Goal: Check status: Check status

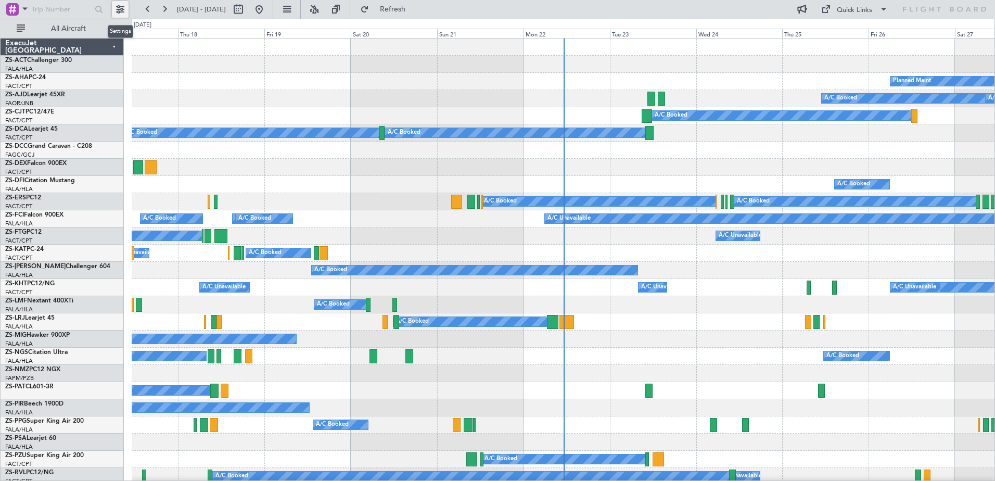
click at [122, 11] on button at bounding box center [120, 9] width 17 height 17
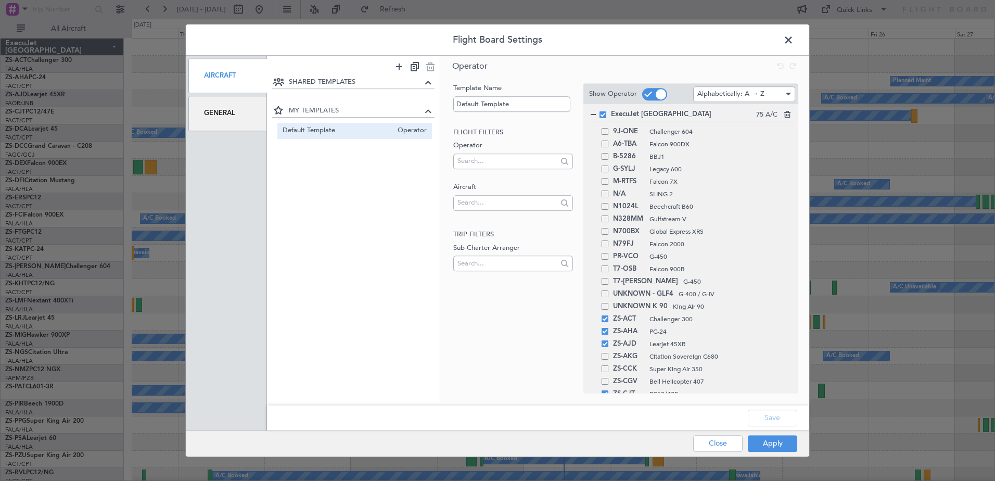
click at [224, 116] on div "General" at bounding box center [227, 113] width 79 height 35
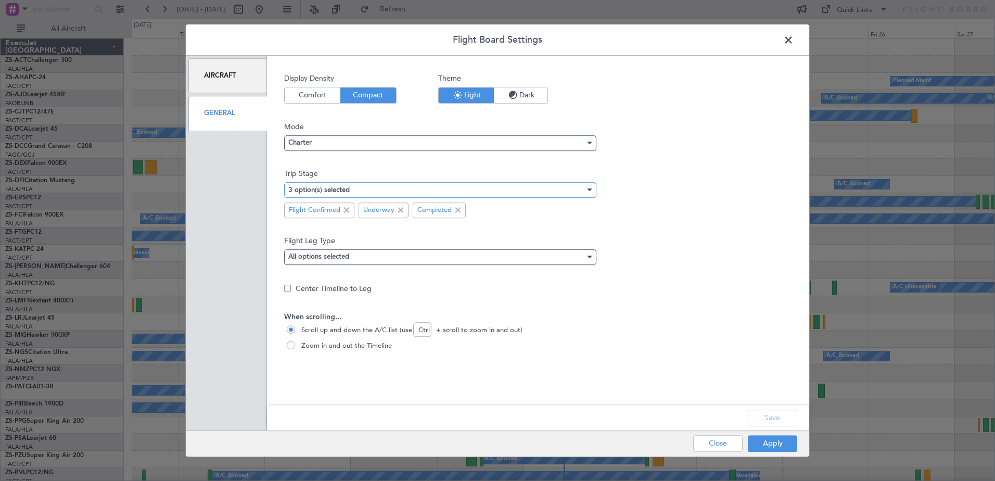
click at [360, 192] on div "3 option(s) selected" at bounding box center [436, 190] width 297 height 16
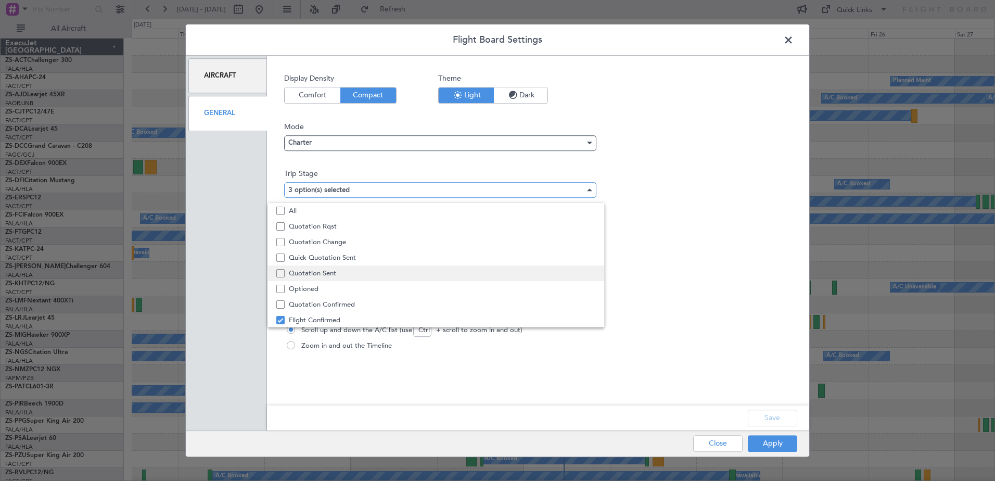
scroll to position [32, 0]
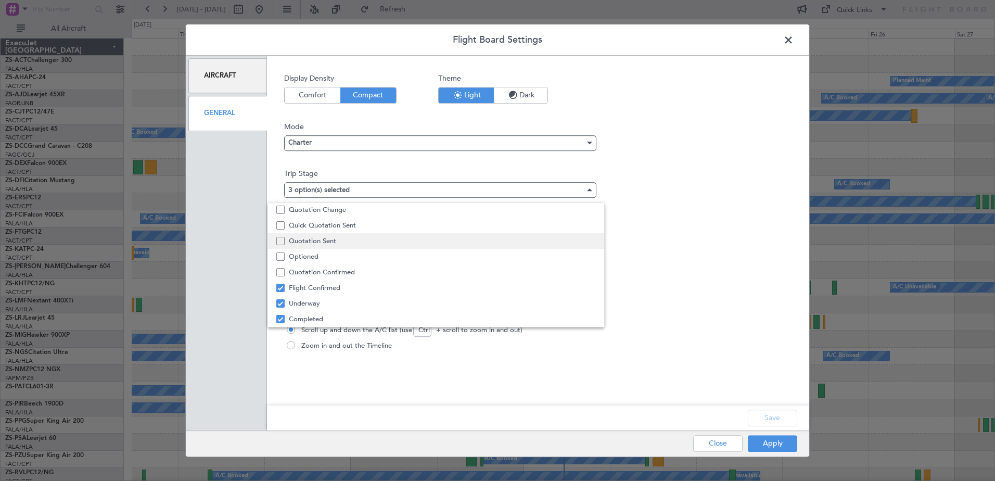
click at [349, 241] on span "Quotation Sent" at bounding box center [442, 241] width 307 height 16
click at [779, 420] on div at bounding box center [497, 240] width 995 height 481
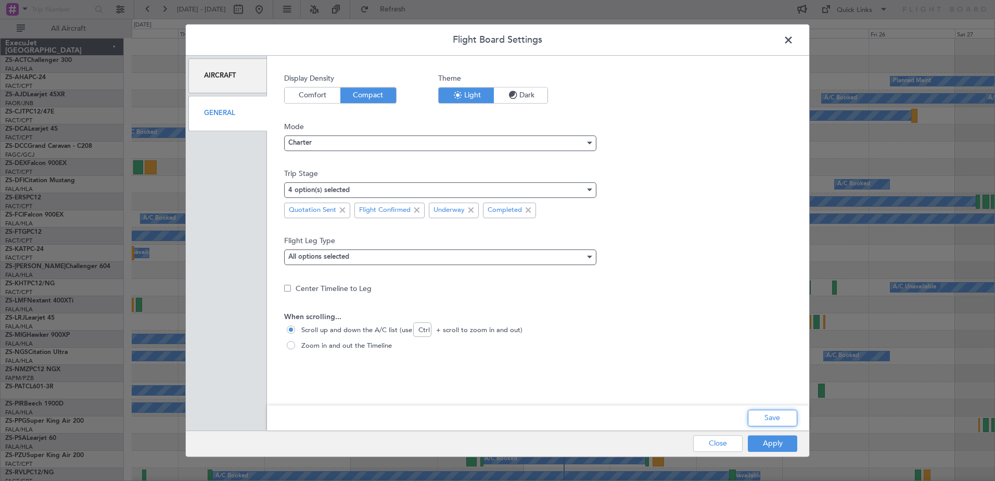
drag, startPoint x: 776, startPoint y: 418, endPoint x: 786, endPoint y: 436, distance: 19.8
click at [776, 420] on button "Save" at bounding box center [772, 418] width 49 height 17
click at [776, 441] on button "Apply" at bounding box center [772, 443] width 49 height 17
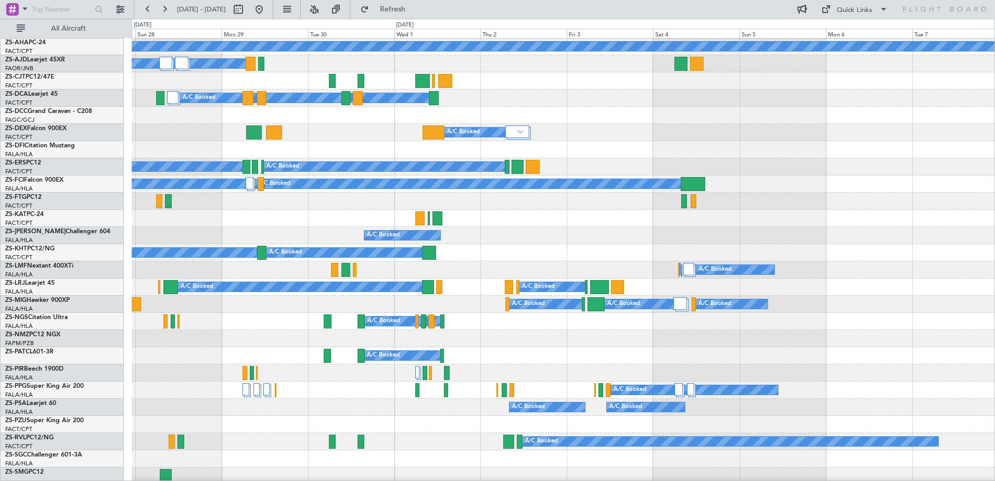
click at [271, 281] on div "A/C Booked A/C Booked" at bounding box center [563, 286] width 863 height 17
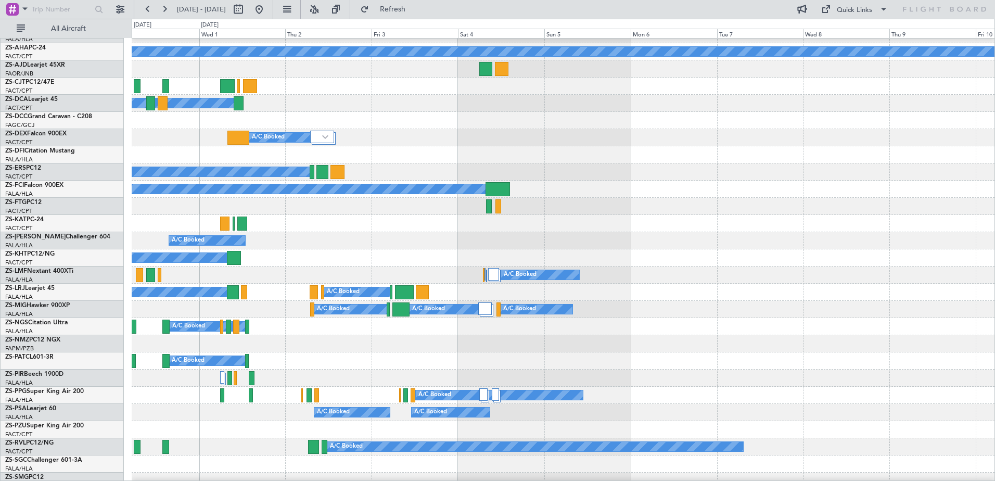
scroll to position [28, 0]
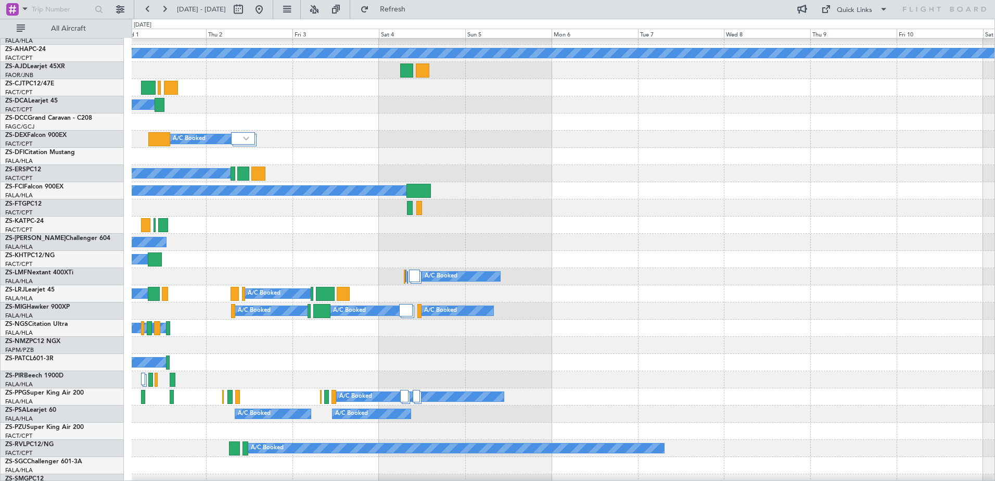
click at [407, 323] on div "A/C Booked" at bounding box center [563, 328] width 863 height 17
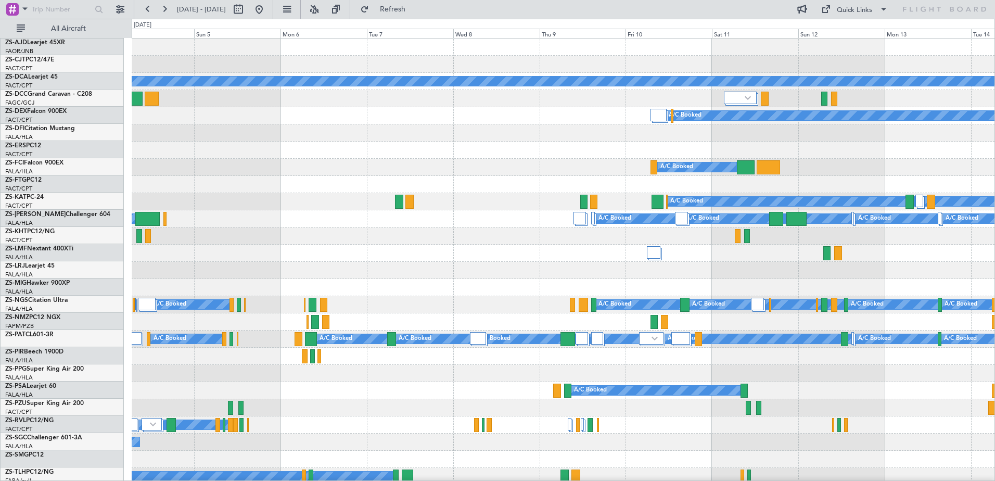
scroll to position [0, 0]
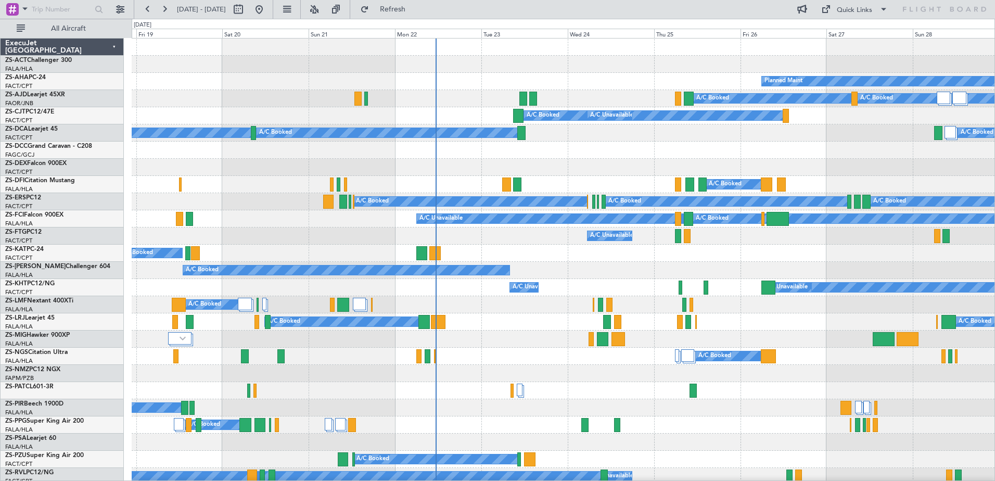
click at [324, 215] on div "A/C Unavailable A/C Unavailable A/C Booked A/C Booked A/C Booked" at bounding box center [563, 218] width 863 height 17
click at [117, 10] on button at bounding box center [120, 9] width 17 height 17
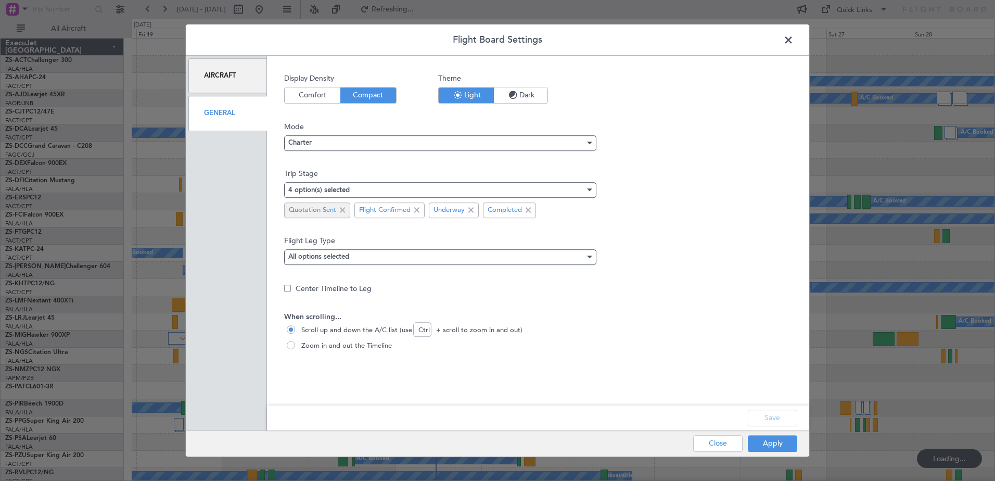
click at [343, 209] on span at bounding box center [342, 210] width 12 height 12
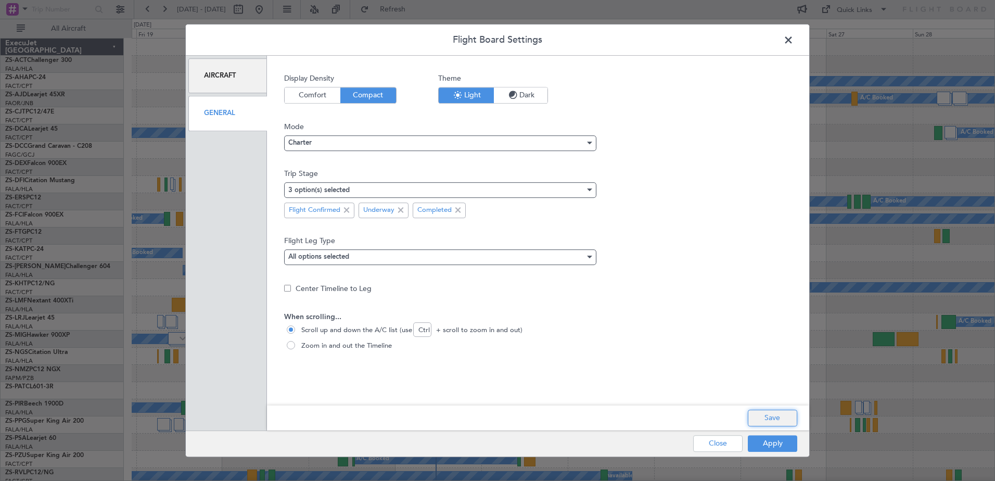
click at [774, 420] on button "Save" at bounding box center [772, 418] width 49 height 17
click at [773, 447] on button "Apply" at bounding box center [772, 443] width 49 height 17
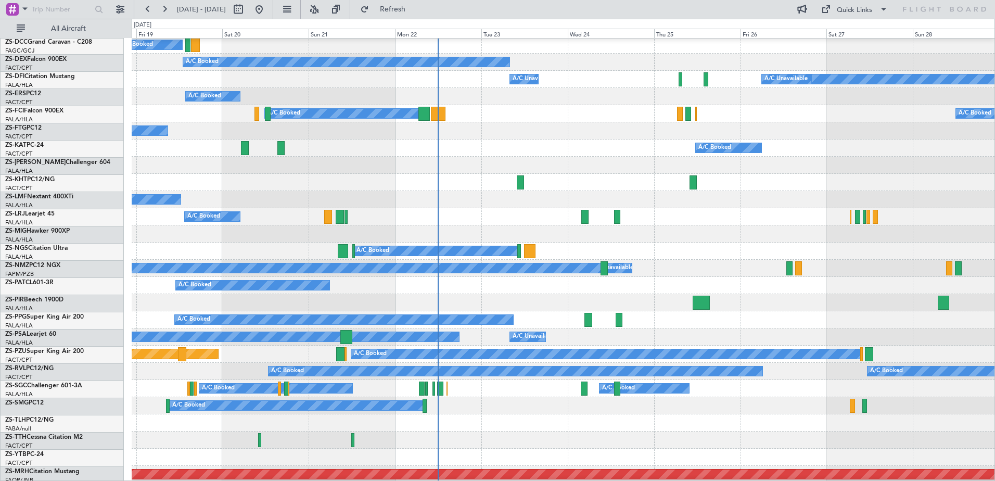
scroll to position [364, 0]
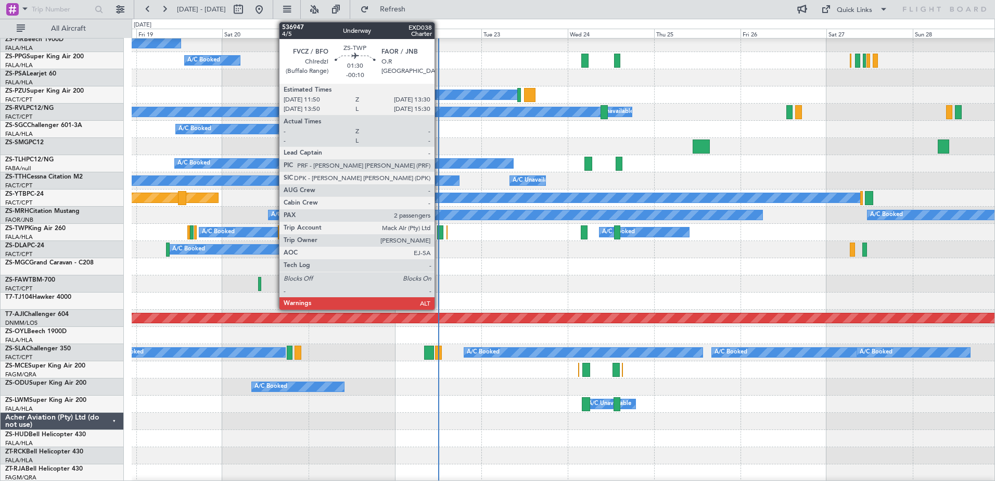
click at [439, 236] on div at bounding box center [440, 232] width 6 height 14
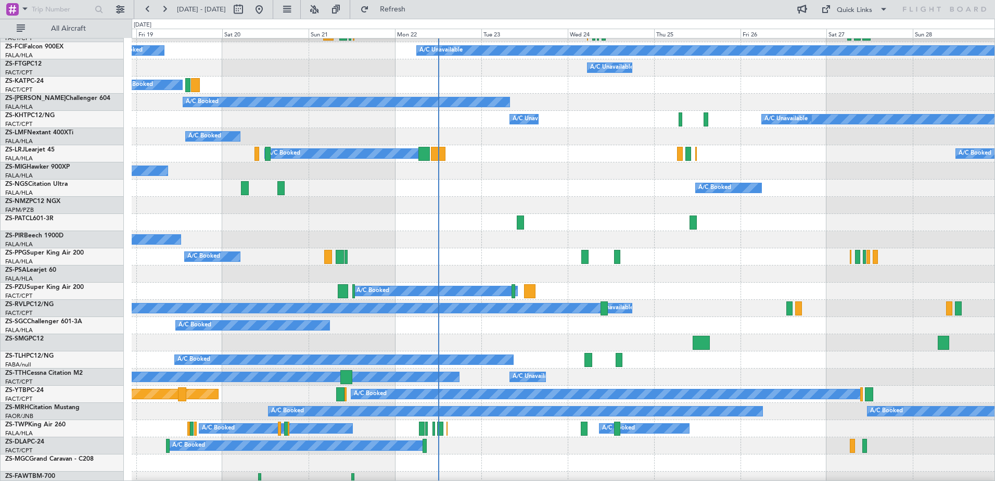
scroll to position [220, 0]
